Goal: Transaction & Acquisition: Purchase product/service

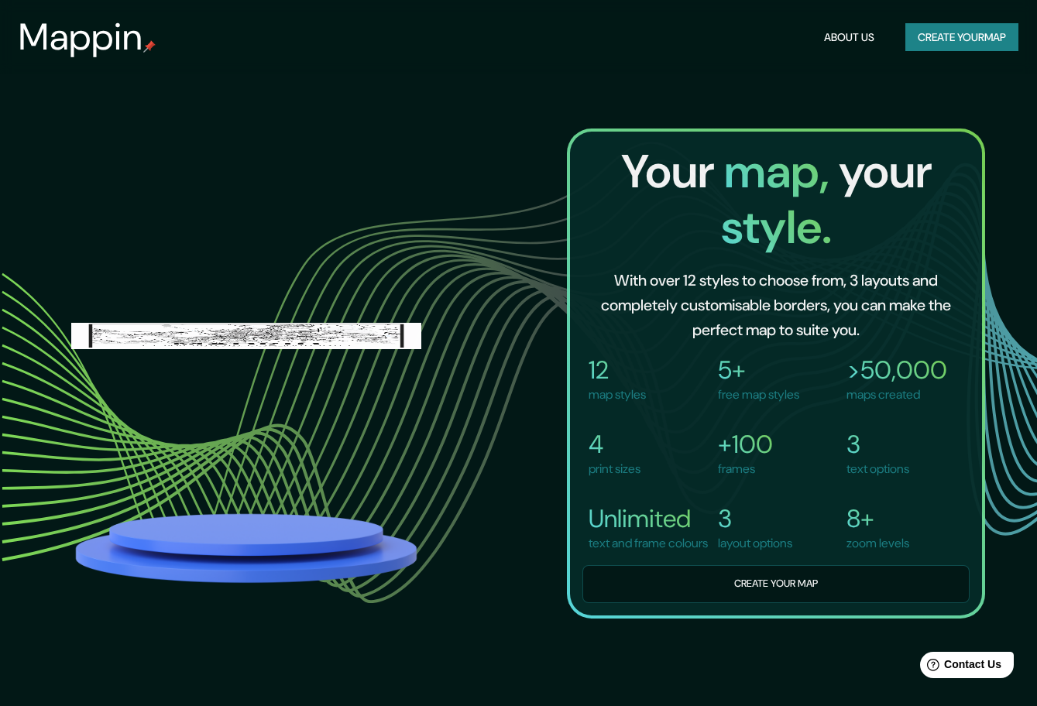
scroll to position [1290, 0]
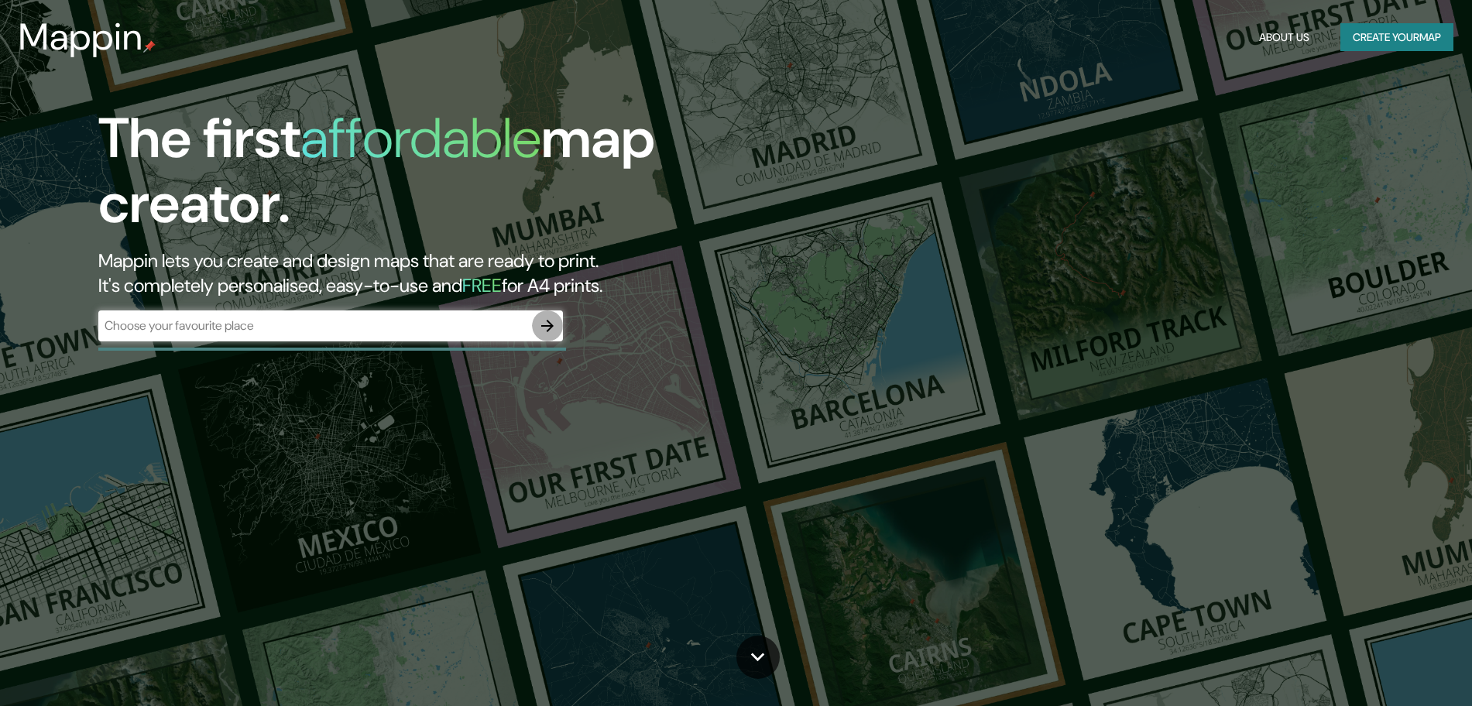
click at [547, 314] on button "button" at bounding box center [547, 325] width 31 height 31
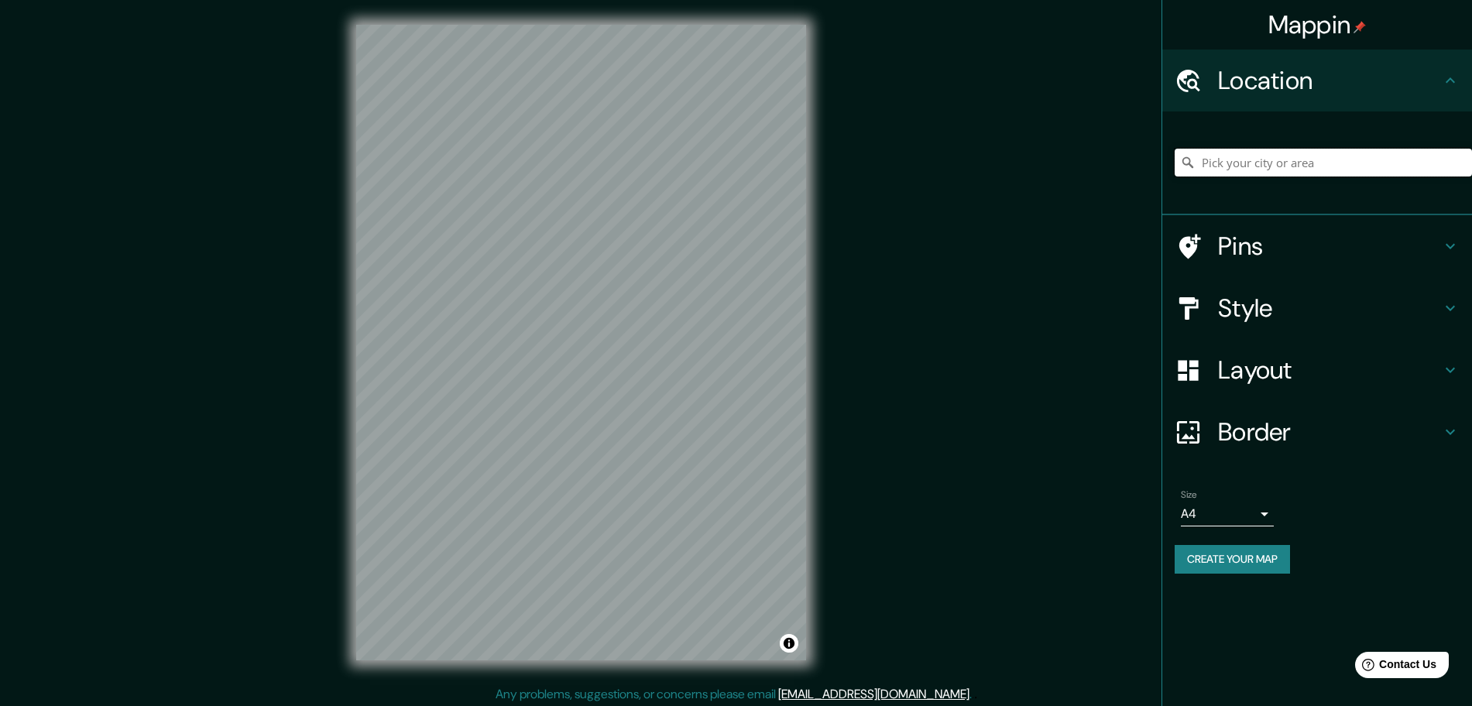
click at [1287, 166] on input "Pick your city or area" at bounding box center [1322, 163] width 297 height 28
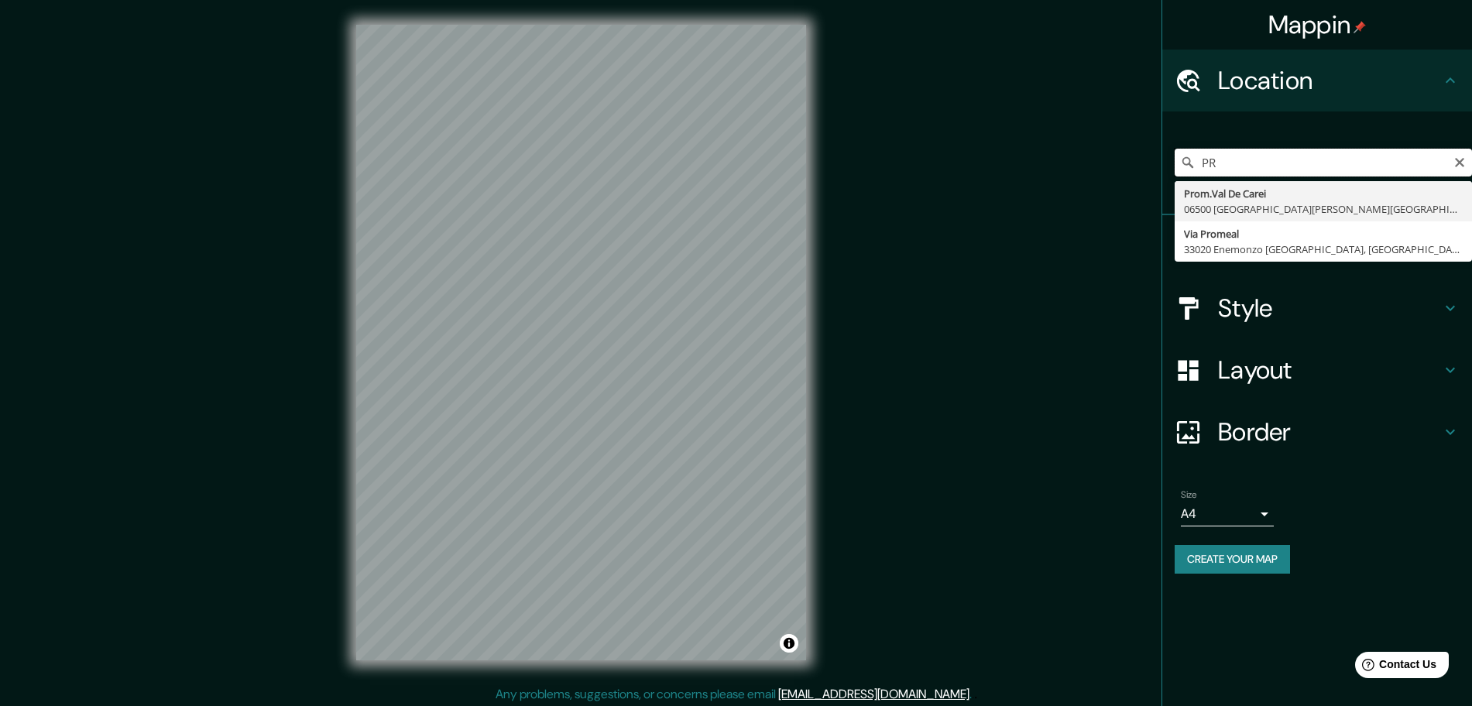
type input "P"
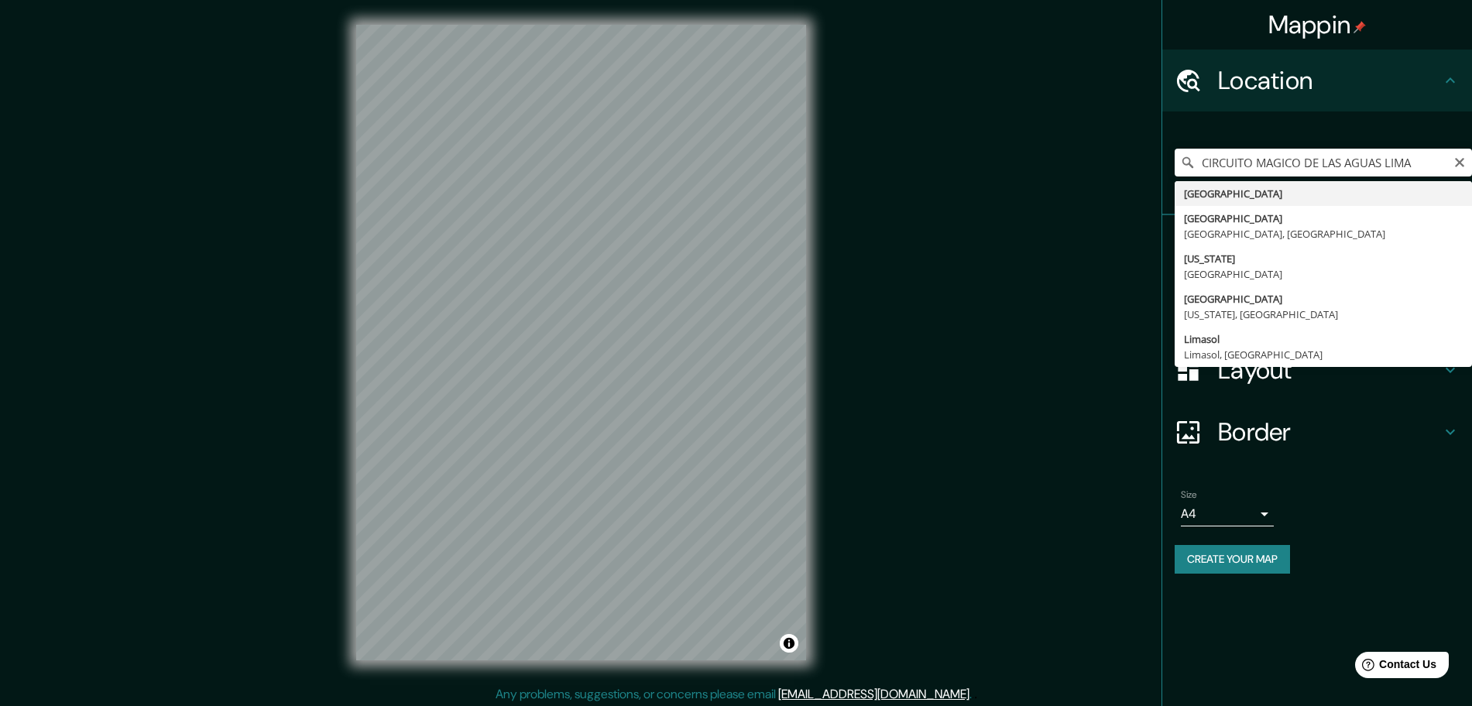
drag, startPoint x: 1225, startPoint y: 221, endPoint x: 1205, endPoint y: 236, distance: 24.3
type input "Lima, Provincia de Lima, Perú"
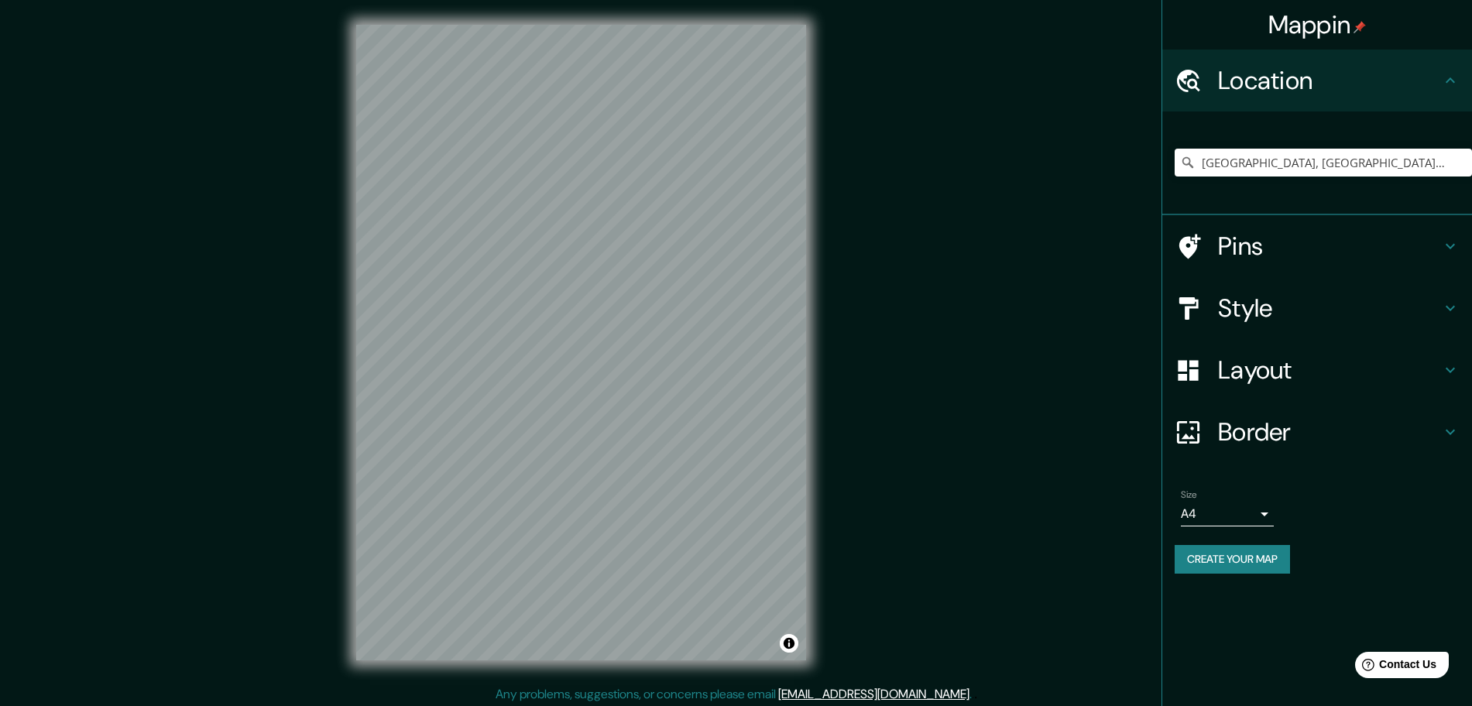
click at [1403, 320] on h4 "Style" at bounding box center [1329, 308] width 223 height 31
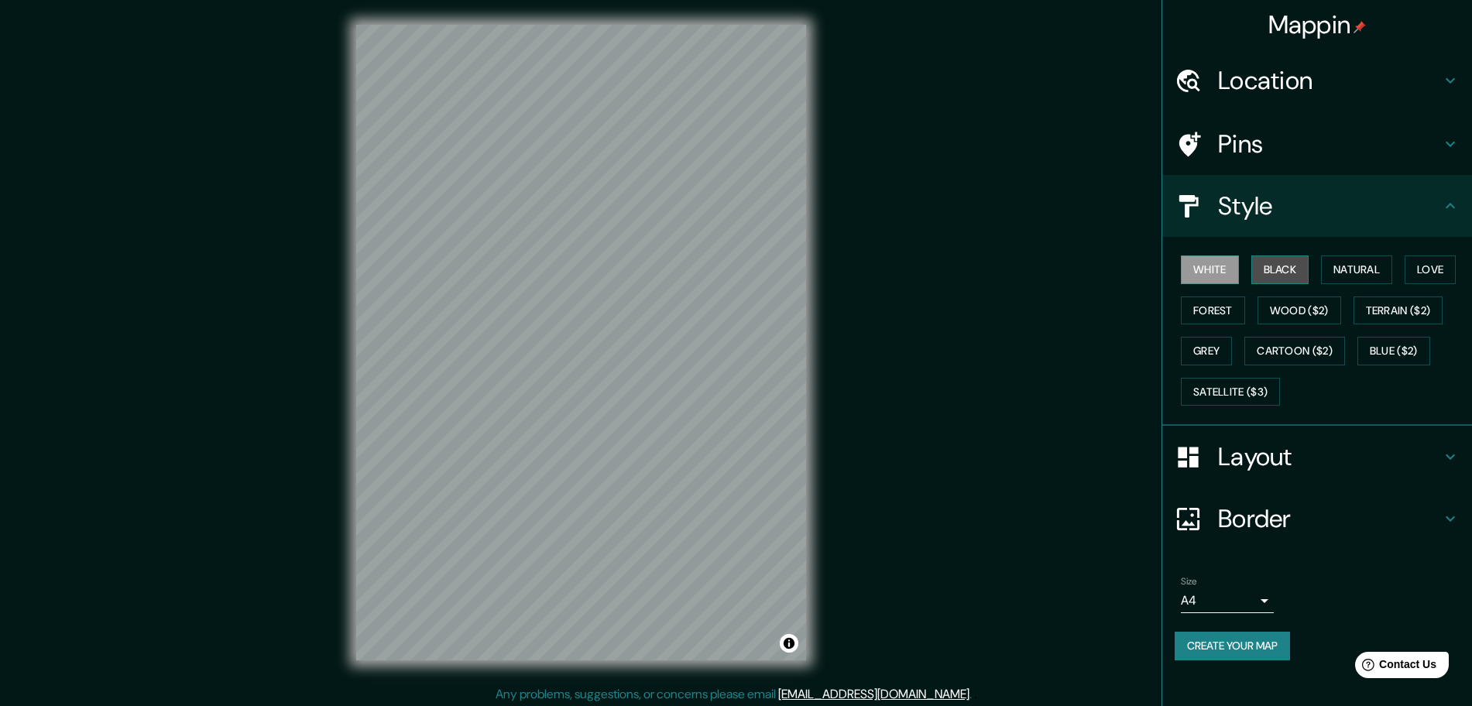
click at [1284, 272] on button "Black" at bounding box center [1280, 269] width 58 height 29
click at [1352, 272] on button "Natural" at bounding box center [1356, 269] width 71 height 29
click at [1426, 269] on button "Love" at bounding box center [1429, 269] width 51 height 29
click at [1214, 301] on button "Forest" at bounding box center [1213, 310] width 64 height 29
click at [1276, 311] on button "Wood ($2)" at bounding box center [1299, 310] width 84 height 29
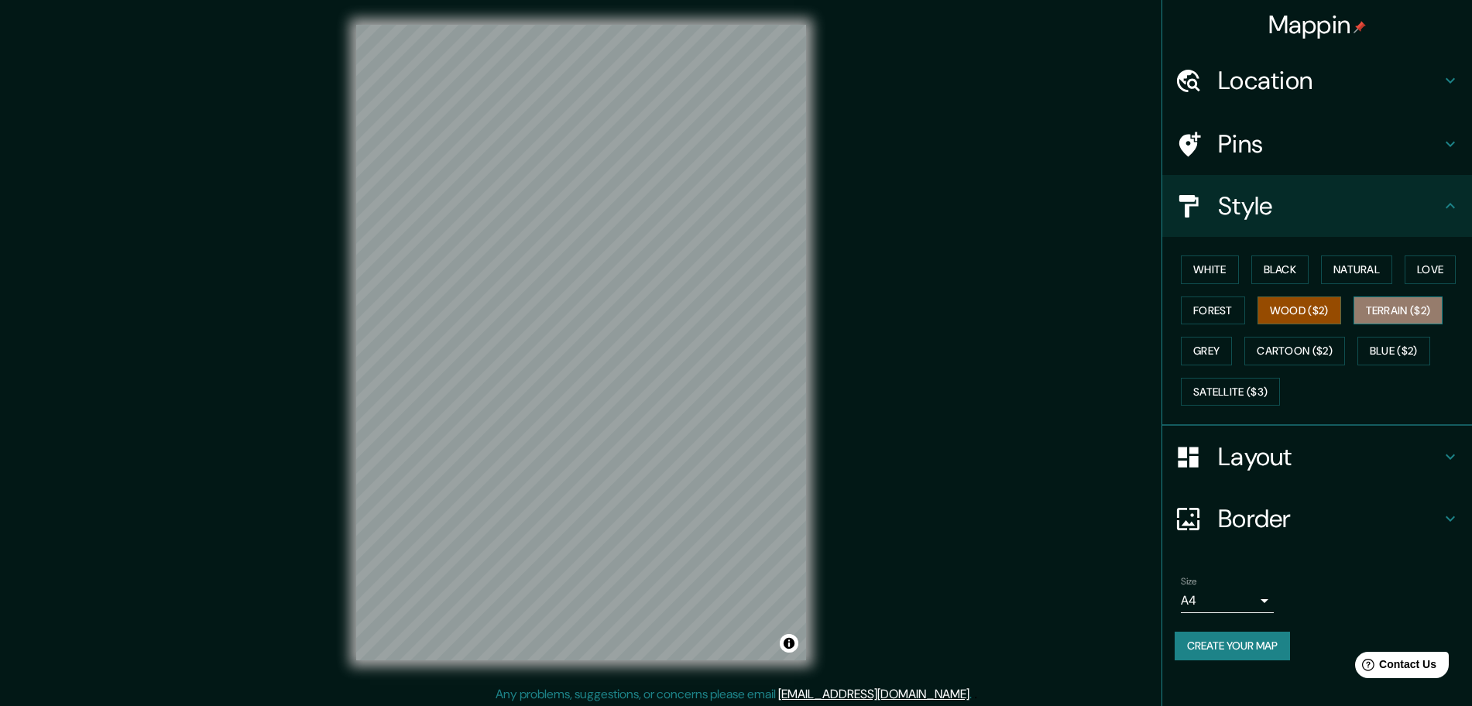
click at [1378, 317] on button "Terrain ($2)" at bounding box center [1398, 310] width 90 height 29
click at [1225, 386] on button "Satellite ($3)" at bounding box center [1230, 392] width 99 height 29
click at [1247, 135] on h4 "Pins" at bounding box center [1329, 144] width 223 height 31
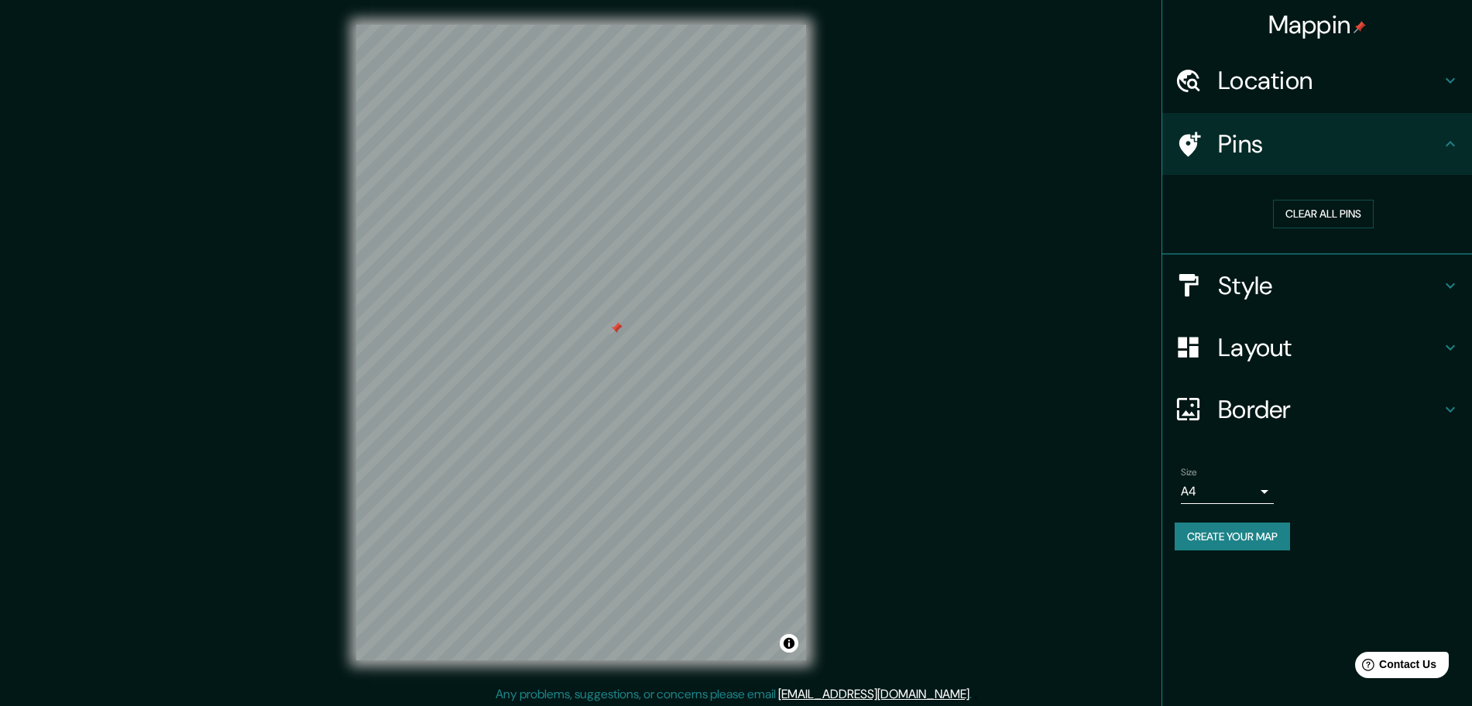
click at [1260, 153] on h4 "Pins" at bounding box center [1329, 144] width 223 height 31
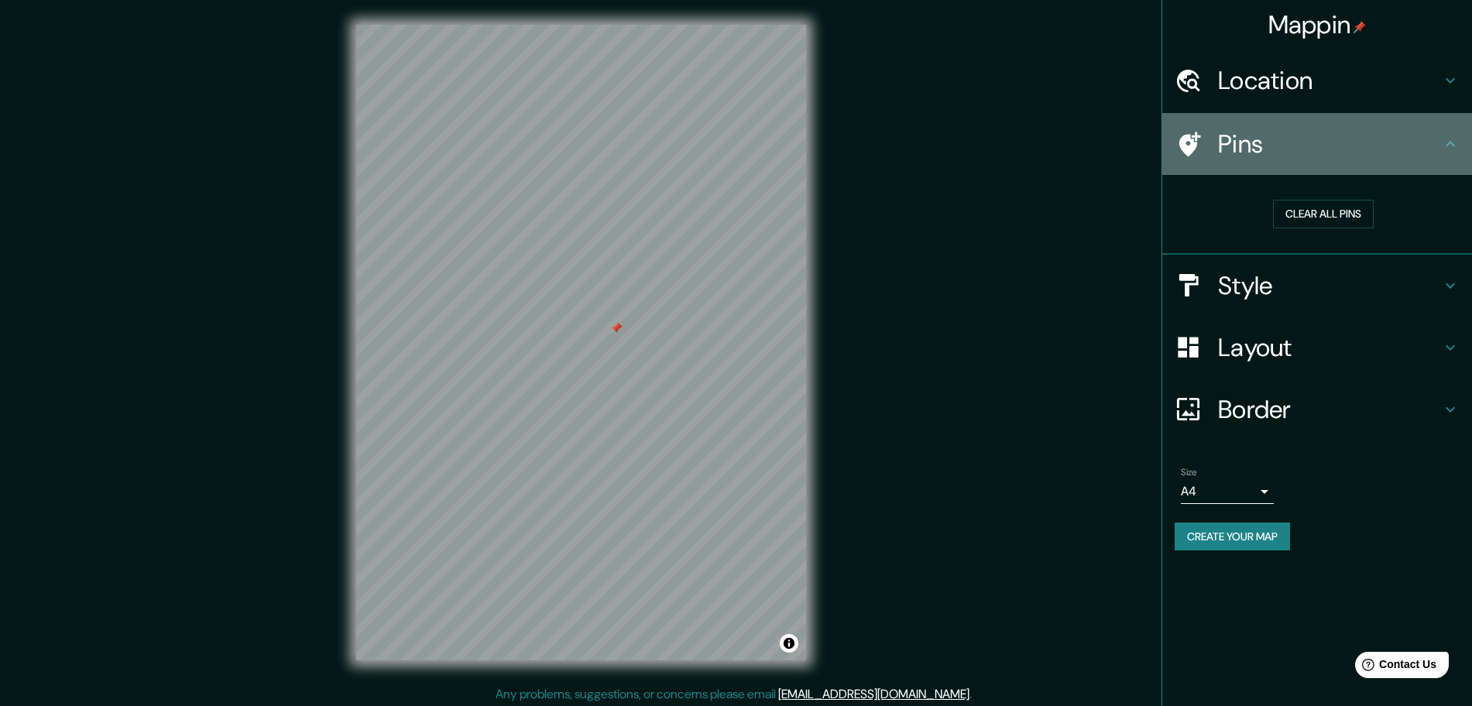
click at [1465, 136] on div "Pins" at bounding box center [1317, 144] width 310 height 62
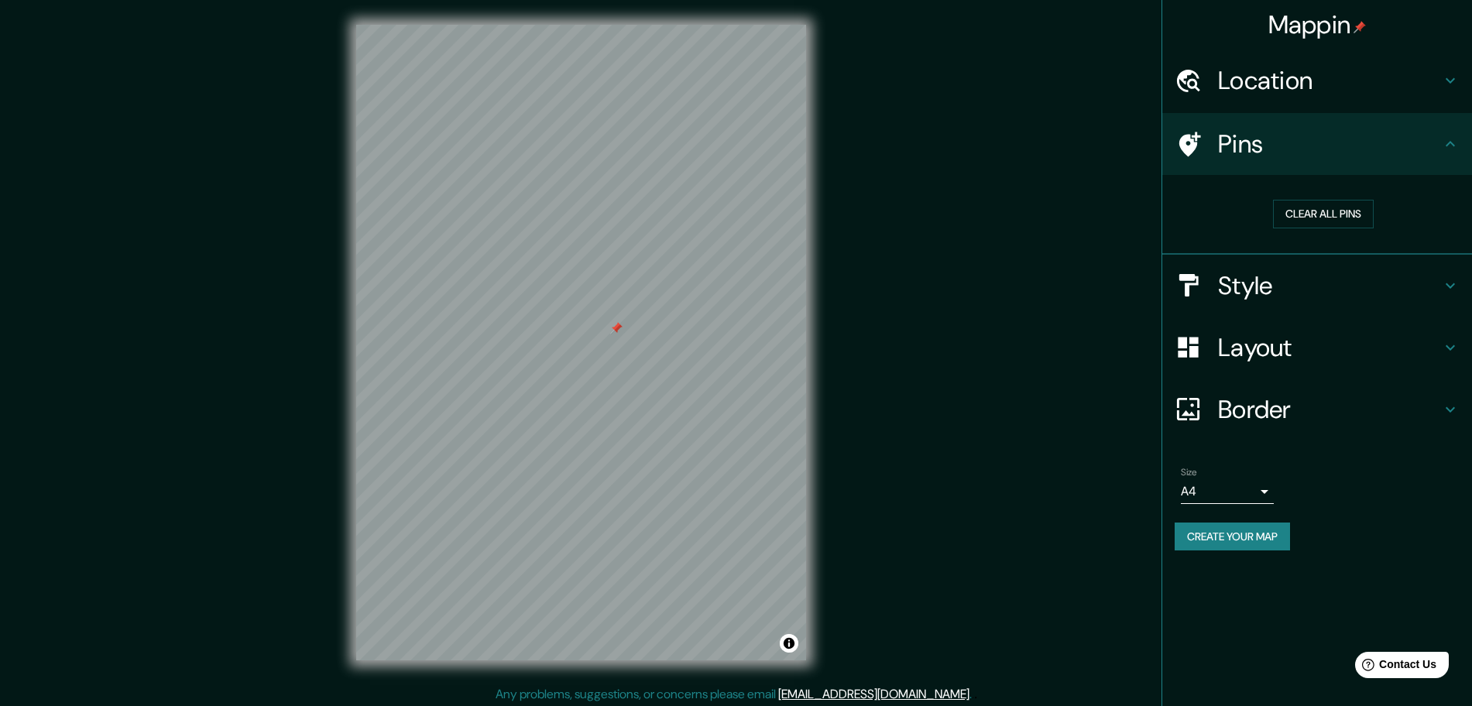
click at [1356, 268] on div "Style" at bounding box center [1317, 286] width 310 height 62
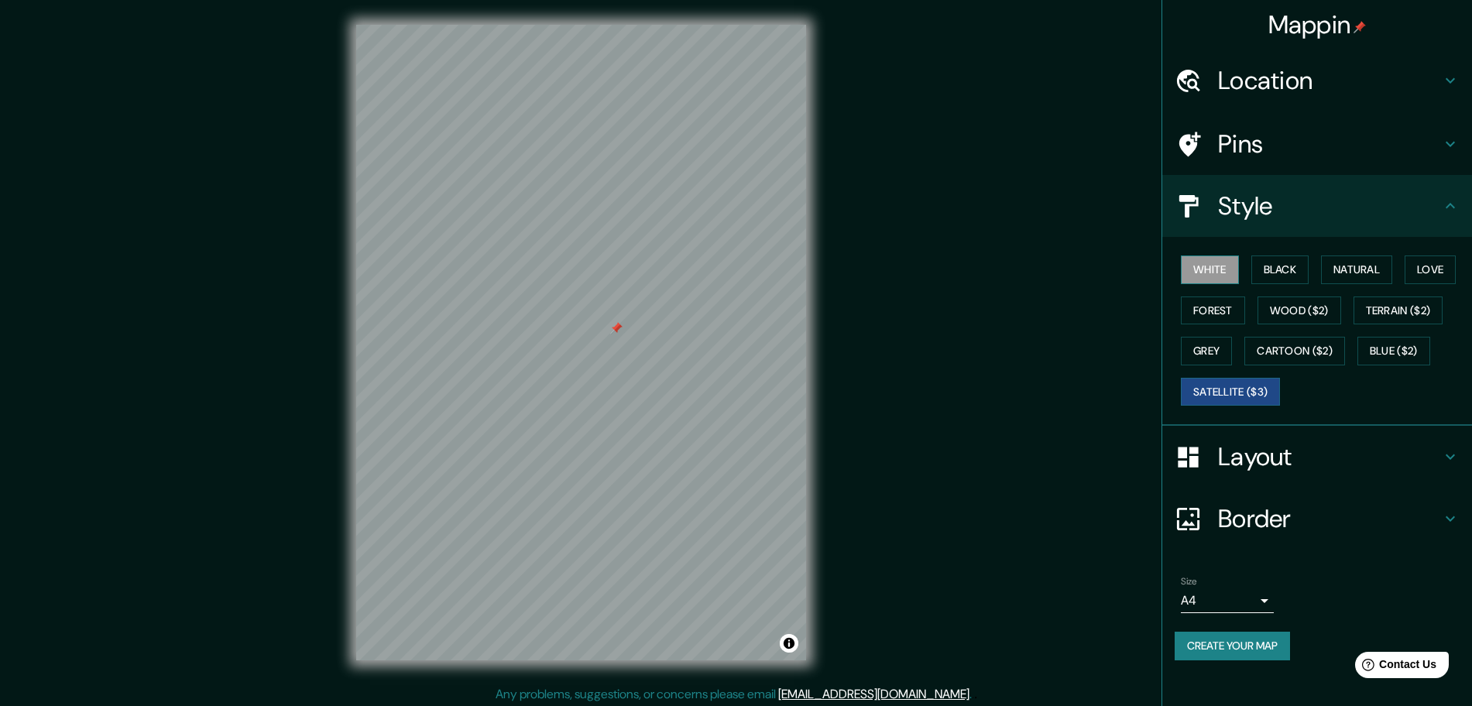
click at [1210, 262] on button "White" at bounding box center [1210, 269] width 58 height 29
click at [1281, 278] on button "Black" at bounding box center [1280, 269] width 58 height 29
click at [1375, 272] on button "Natural" at bounding box center [1356, 269] width 71 height 29
click at [1433, 272] on button "Love" at bounding box center [1429, 269] width 51 height 29
click at [1215, 314] on button "Forest" at bounding box center [1213, 310] width 64 height 29
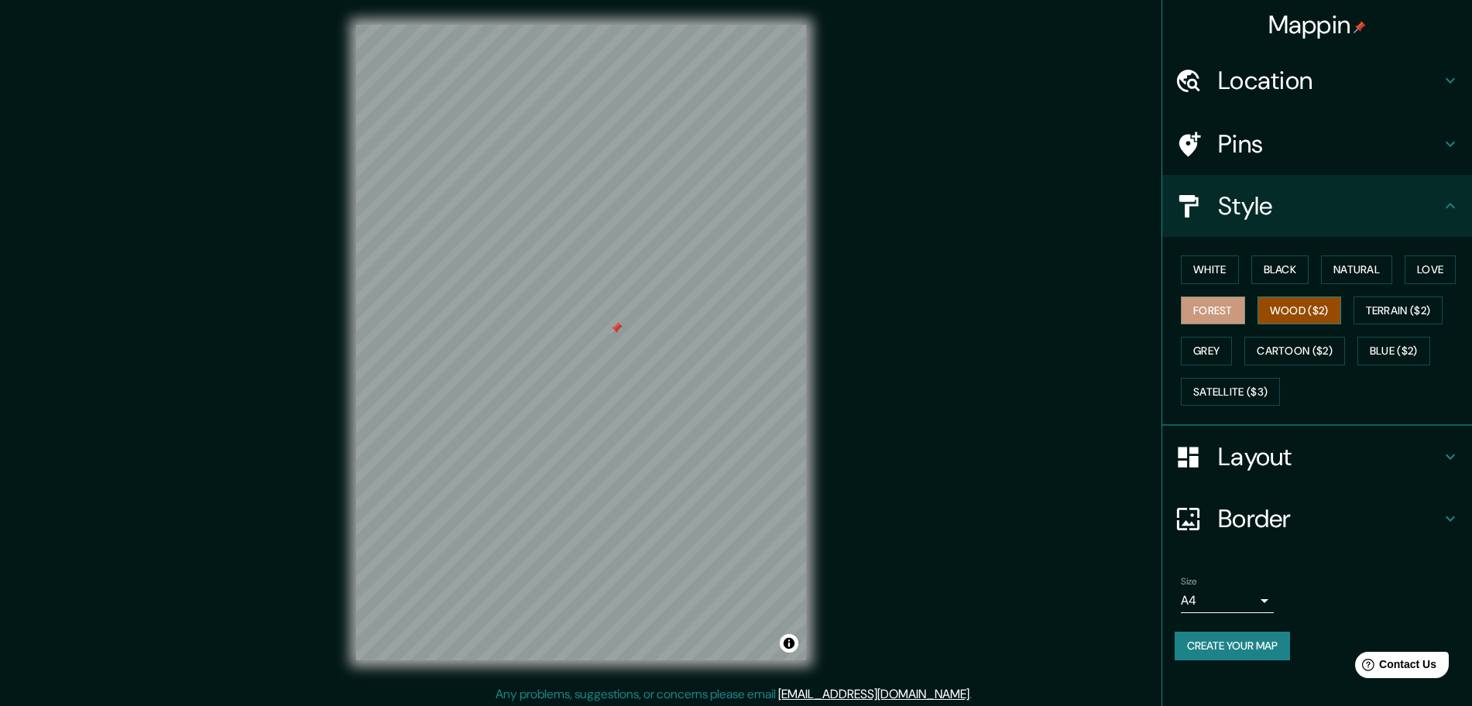
click at [1302, 314] on button "Wood ($2)" at bounding box center [1299, 310] width 84 height 29
click at [1393, 313] on button "Terrain ($2)" at bounding box center [1398, 310] width 90 height 29
click at [1215, 354] on button "Grey" at bounding box center [1206, 351] width 51 height 29
click at [1311, 349] on button "Cartoon ($2)" at bounding box center [1294, 351] width 101 height 29
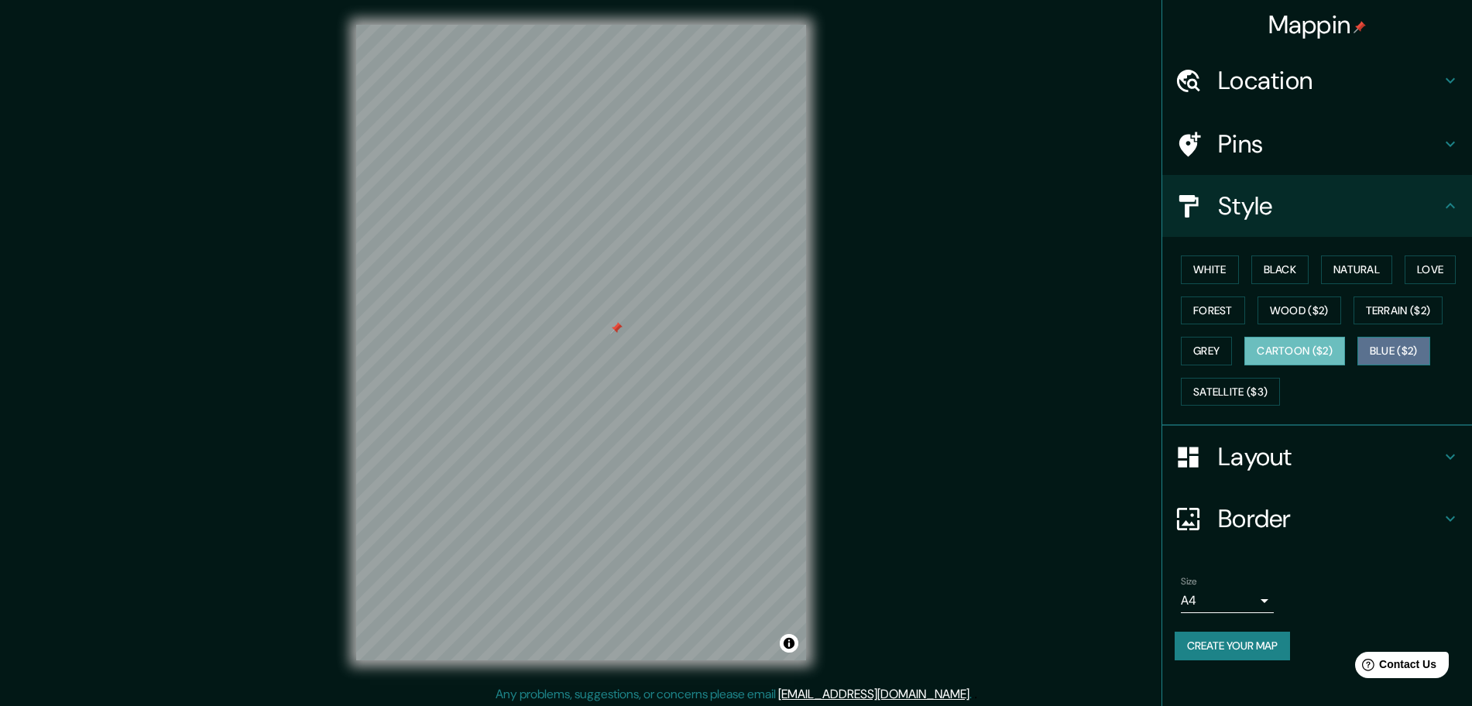
click at [1409, 355] on button "Blue ($2)" at bounding box center [1393, 351] width 73 height 29
click at [1242, 393] on button "Satellite ($3)" at bounding box center [1230, 392] width 99 height 29
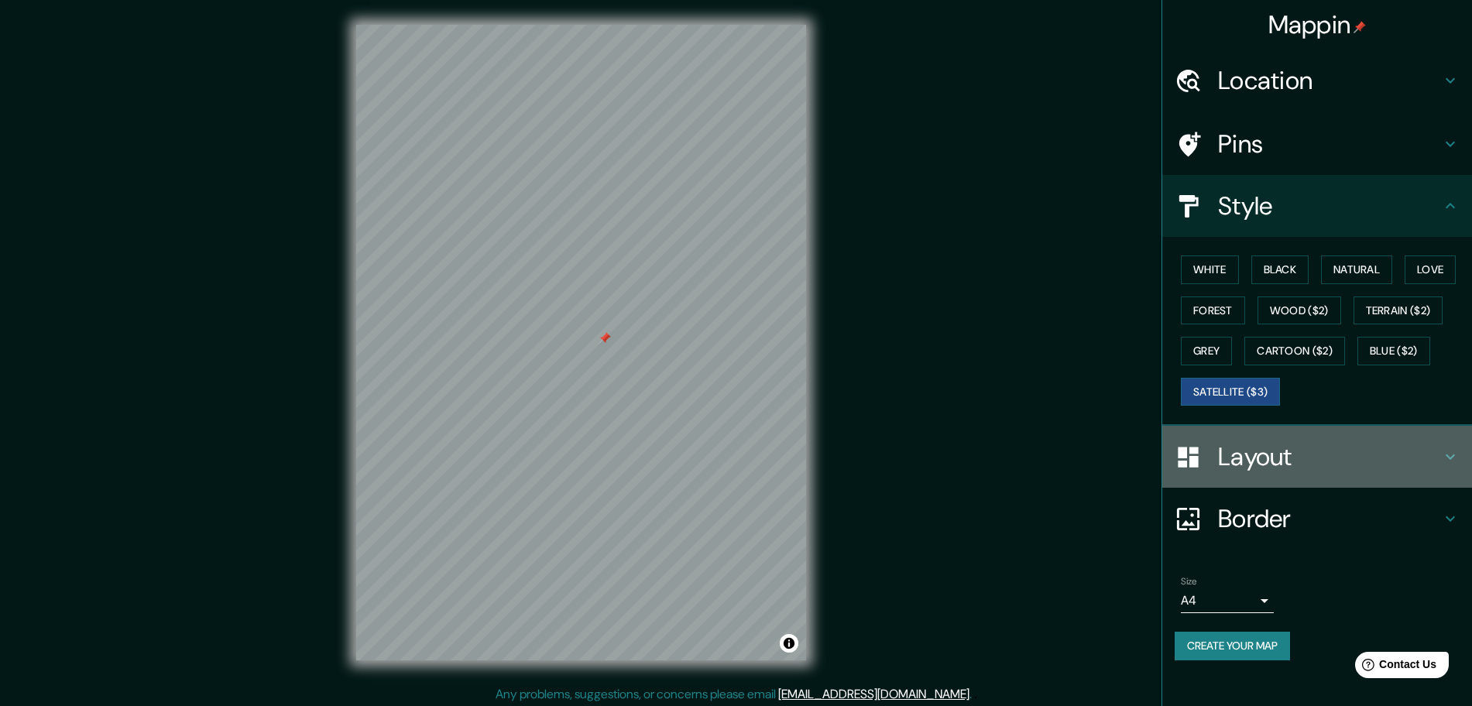
click at [1421, 450] on h4 "Layout" at bounding box center [1329, 456] width 223 height 31
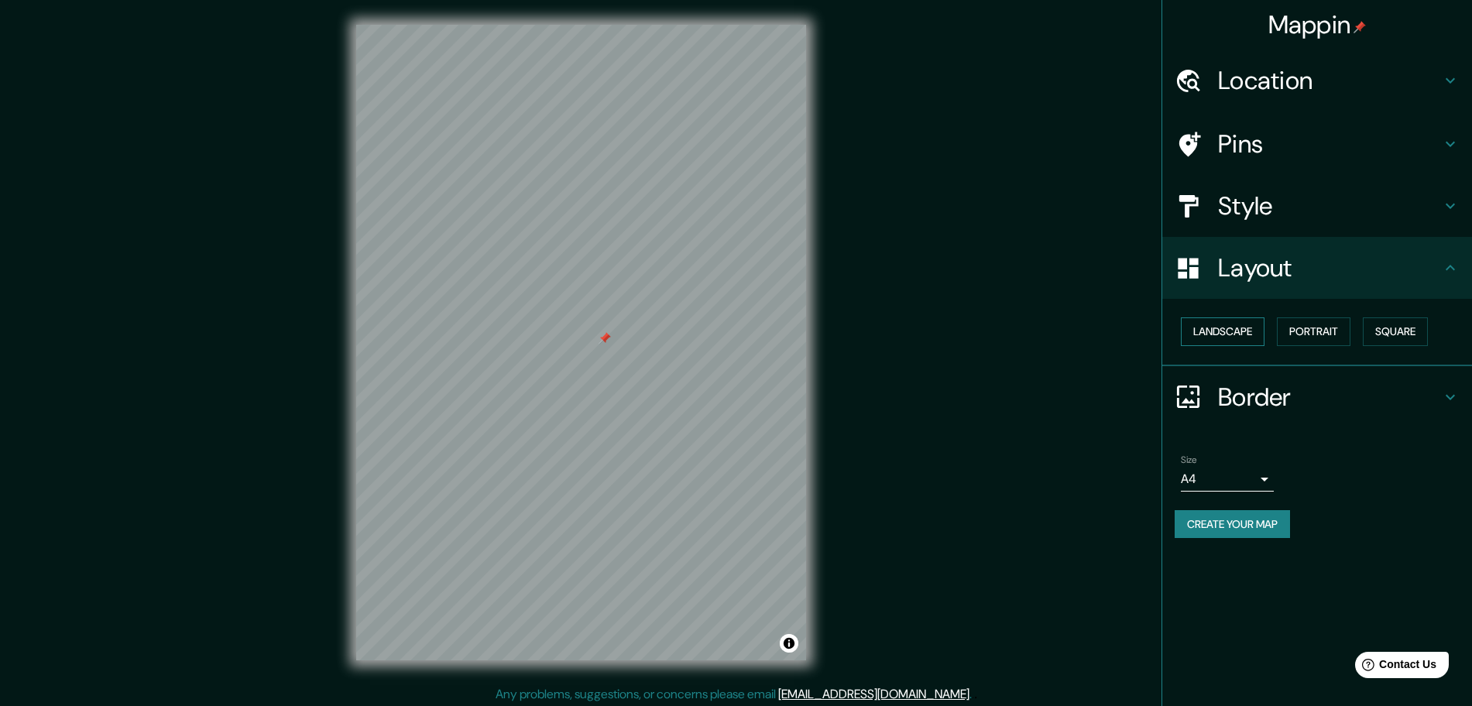
click at [1253, 331] on button "Landscape" at bounding box center [1223, 331] width 84 height 29
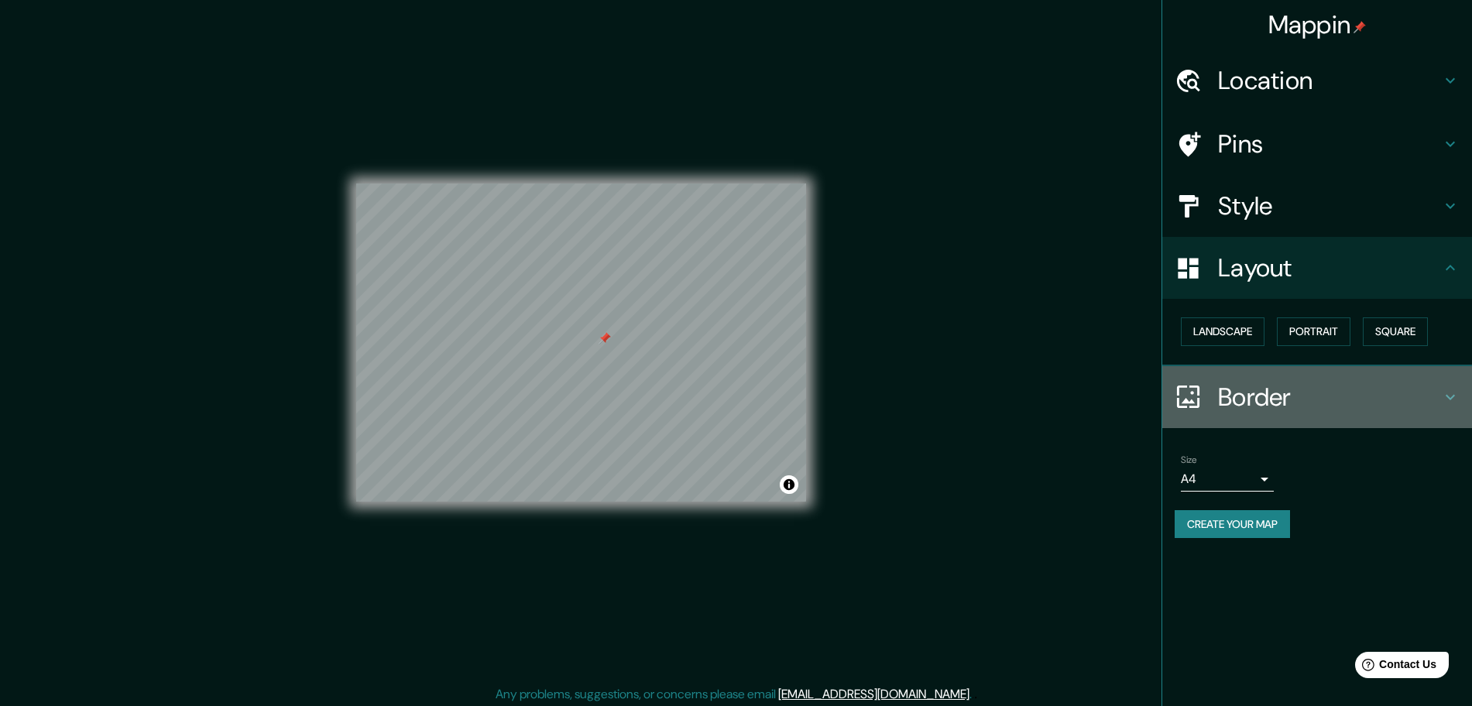
click at [1280, 389] on h4 "Border" at bounding box center [1329, 397] width 223 height 31
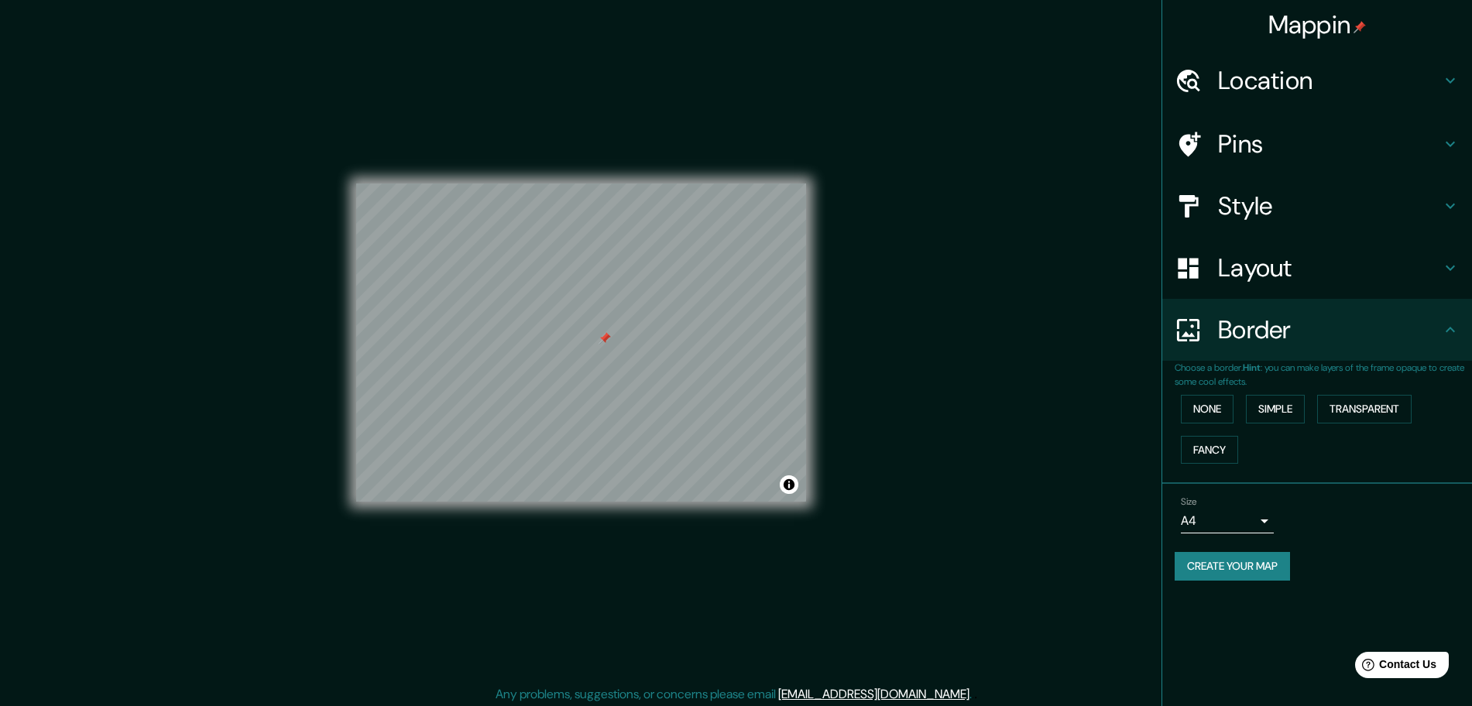
click at [1263, 340] on h4 "Border" at bounding box center [1329, 329] width 223 height 31
click at [1243, 199] on h4 "Style" at bounding box center [1329, 205] width 223 height 31
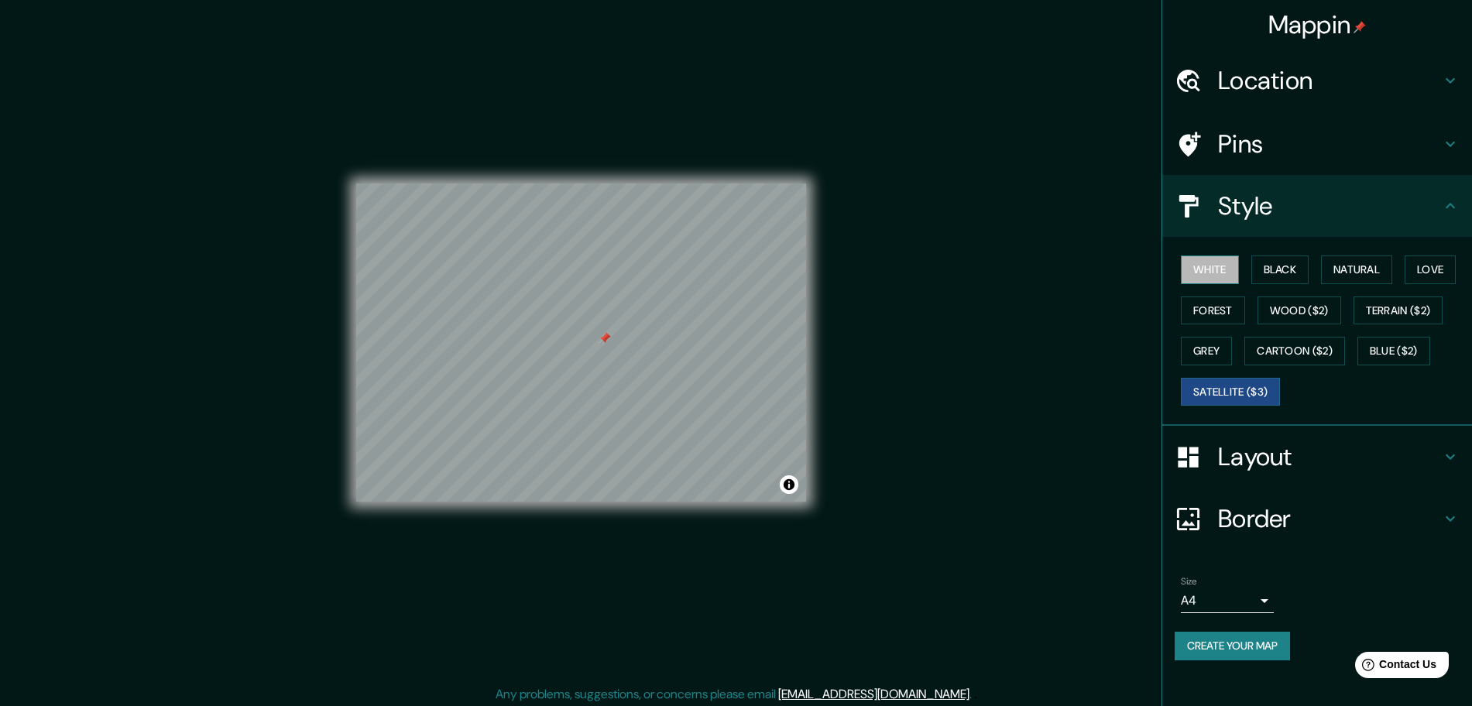
click at [1217, 272] on button "White" at bounding box center [1210, 269] width 58 height 29
click at [1344, 268] on button "Natural" at bounding box center [1356, 269] width 71 height 29
click at [1275, 272] on button "Black" at bounding box center [1280, 269] width 58 height 29
click at [602, 343] on div at bounding box center [604, 338] width 12 height 12
click at [1277, 153] on h4 "Pins" at bounding box center [1329, 144] width 223 height 31
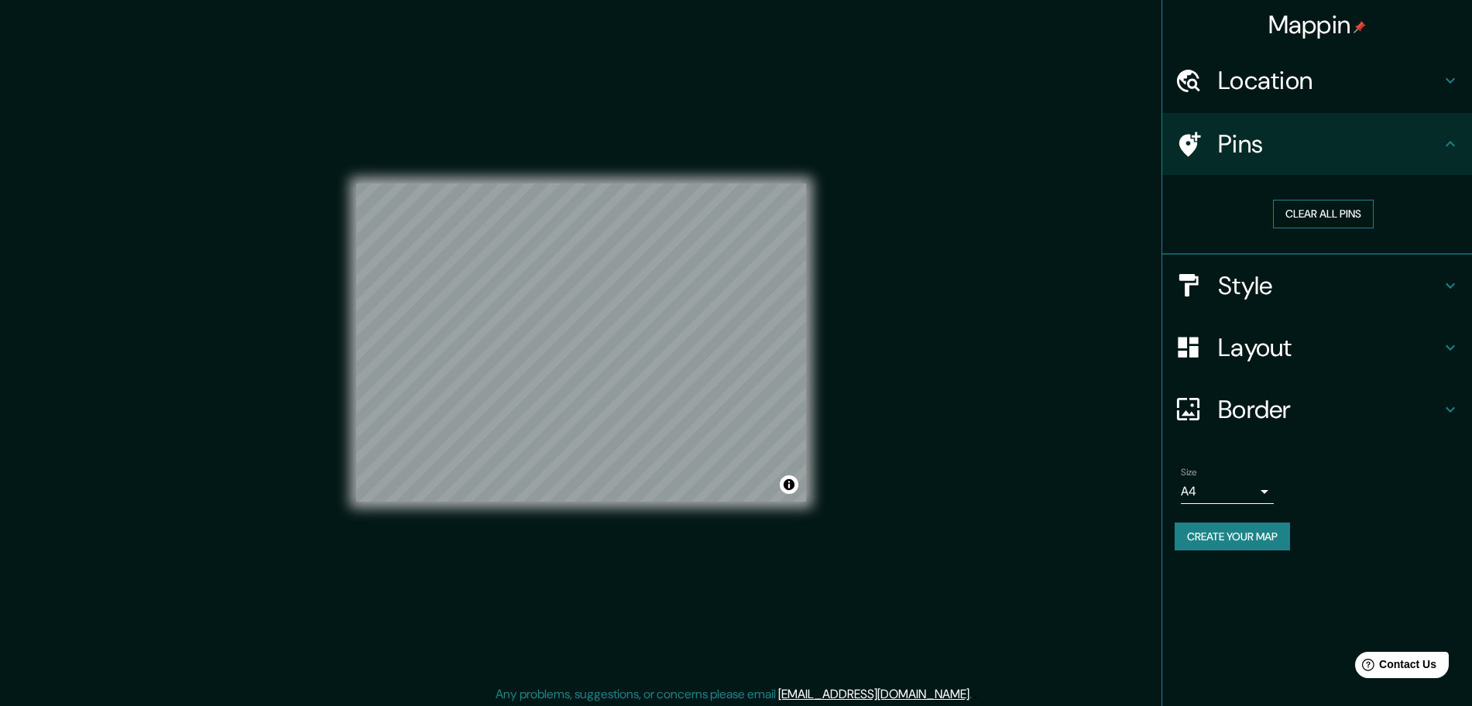
click at [1318, 215] on button "Clear all pins" at bounding box center [1323, 214] width 101 height 29
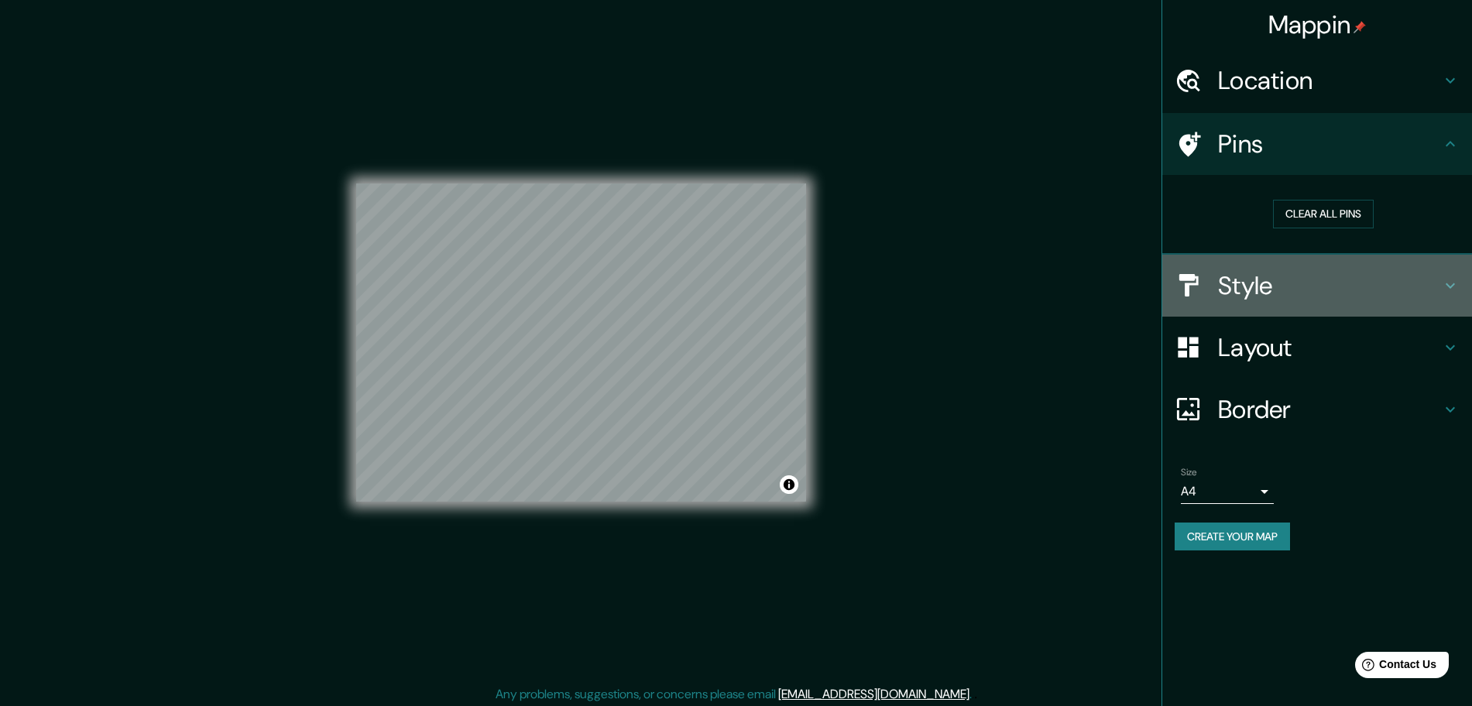
click at [1332, 261] on div "Style" at bounding box center [1317, 286] width 310 height 62
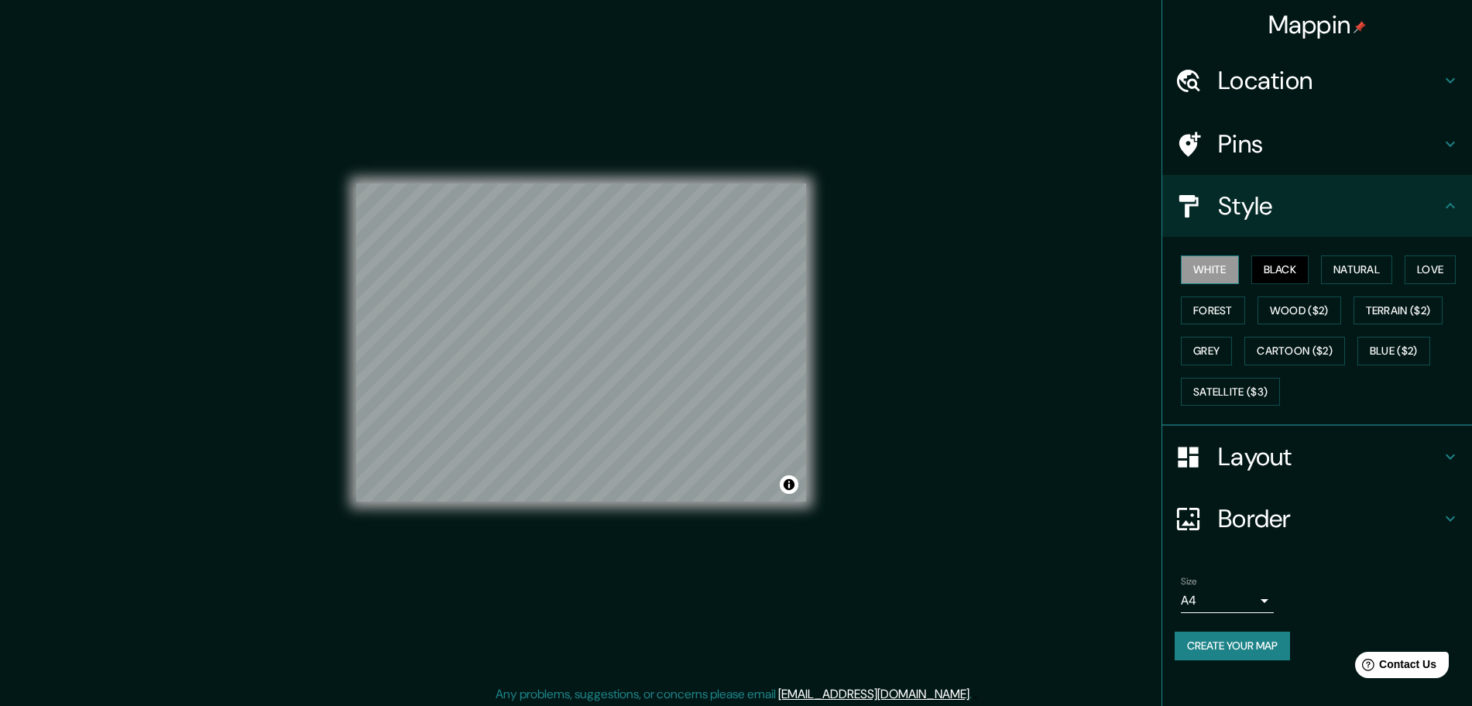
click at [1195, 272] on button "White" at bounding box center [1210, 269] width 58 height 29
click at [1285, 270] on button "Black" at bounding box center [1280, 269] width 58 height 29
click at [1211, 273] on button "White" at bounding box center [1210, 269] width 58 height 29
click at [1342, 270] on button "Natural" at bounding box center [1356, 269] width 71 height 29
click at [1219, 272] on button "White" at bounding box center [1210, 269] width 58 height 29
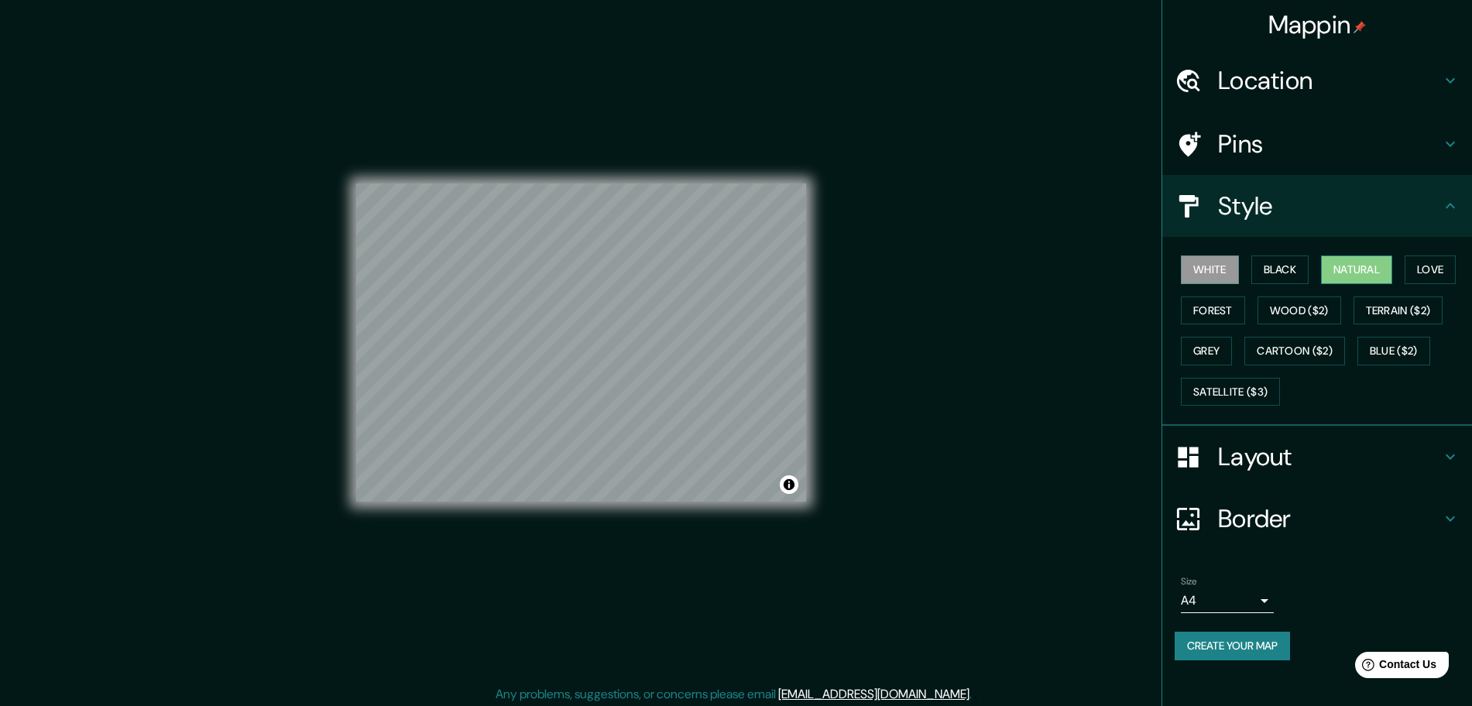
click at [1352, 269] on button "Natural" at bounding box center [1356, 269] width 71 height 29
click at [1436, 248] on div "White Black Natural Love Forest Wood ($2) Terrain ($2) Grey Cartoon ($2) Blue (…" at bounding box center [1317, 331] width 310 height 189
click at [1231, 303] on button "Forest" at bounding box center [1213, 310] width 64 height 29
click at [1298, 312] on button "Wood ($2)" at bounding box center [1299, 310] width 84 height 29
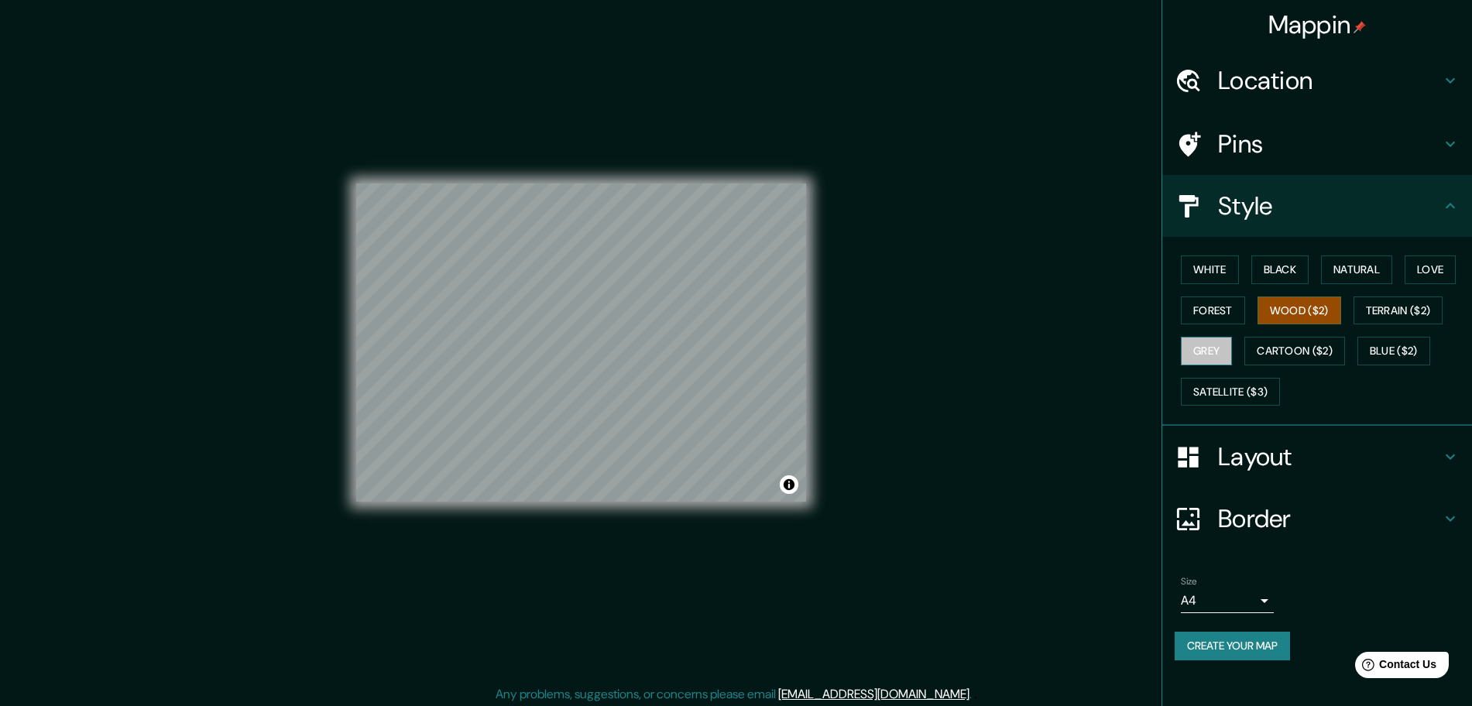
click at [1222, 347] on button "Grey" at bounding box center [1206, 351] width 51 height 29
click at [1302, 352] on button "Cartoon ($2)" at bounding box center [1294, 351] width 101 height 29
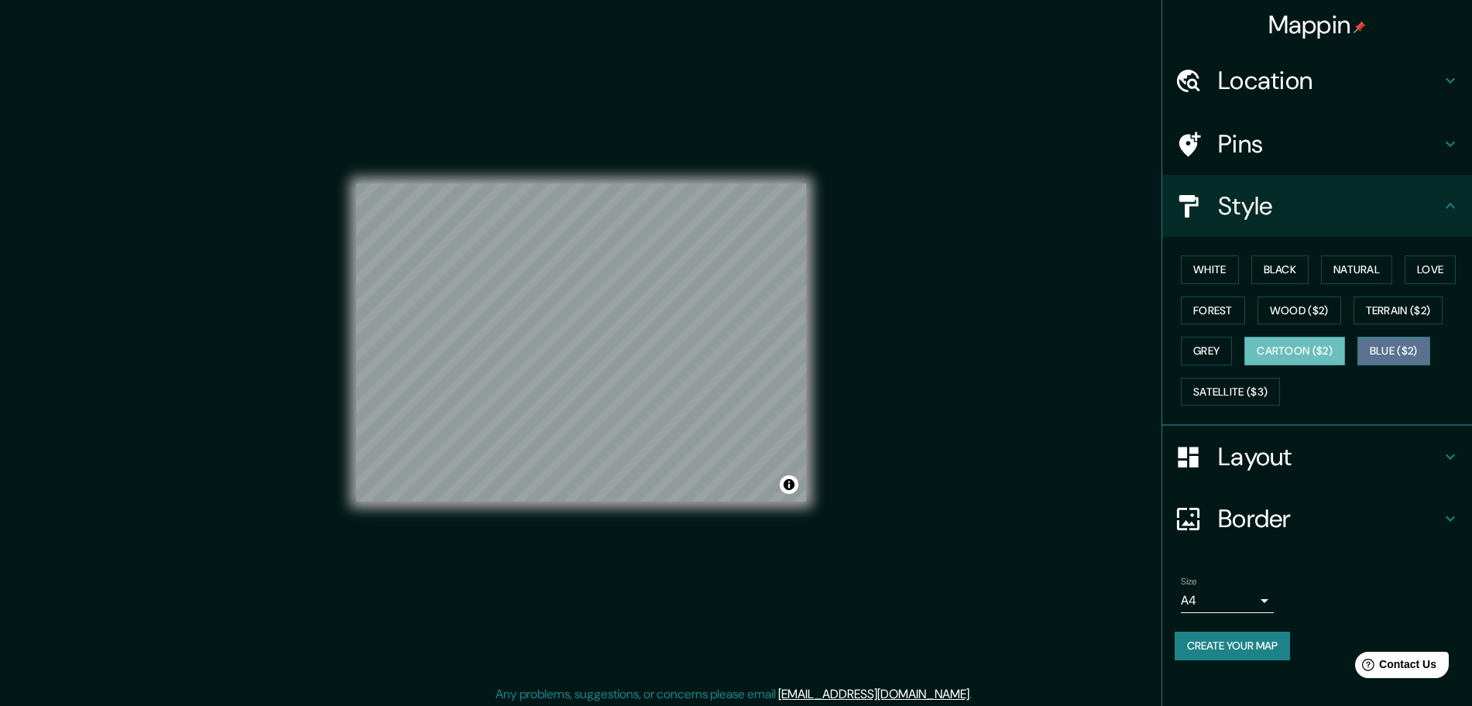
click at [1378, 354] on button "Blue ($2)" at bounding box center [1393, 351] width 73 height 29
